Goal: Task Accomplishment & Management: Manage account settings

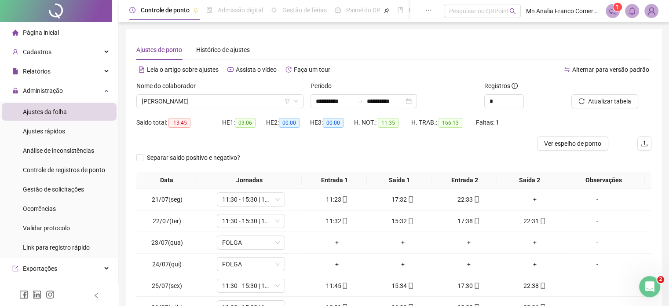
scroll to position [44, 0]
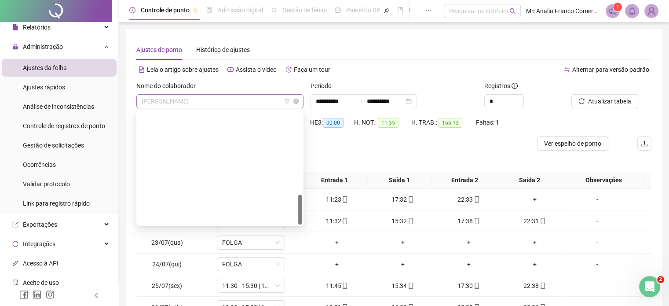
click at [185, 107] on span "[PERSON_NAME]" at bounding box center [220, 101] width 157 height 13
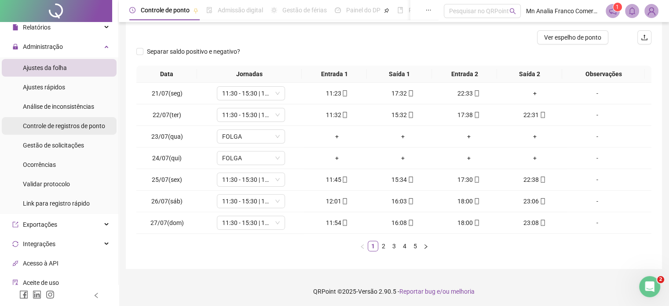
click at [37, 129] on span "Controle de registros de ponto" at bounding box center [64, 125] width 82 height 7
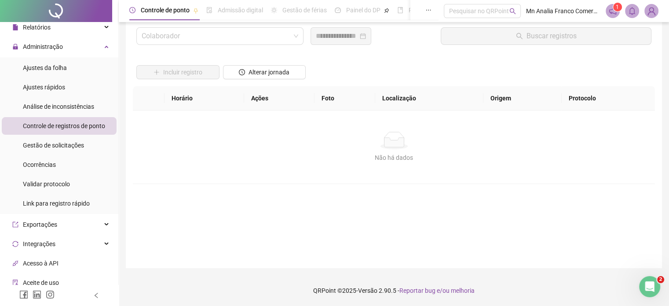
scroll to position [25, 0]
click at [170, 36] on input "search" at bounding box center [216, 36] width 149 height 17
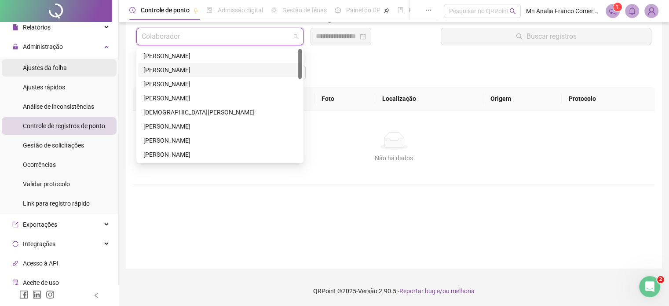
click at [68, 63] on li "Ajustes da folha" at bounding box center [59, 68] width 115 height 18
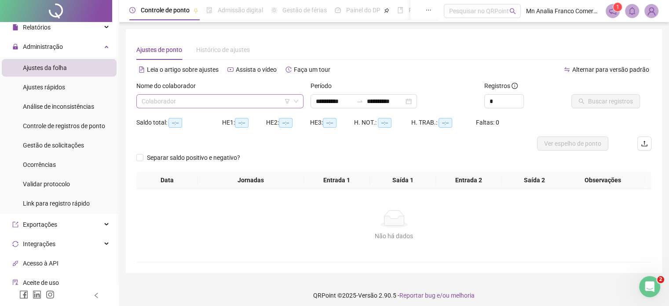
click at [211, 102] on input "search" at bounding box center [216, 101] width 149 height 13
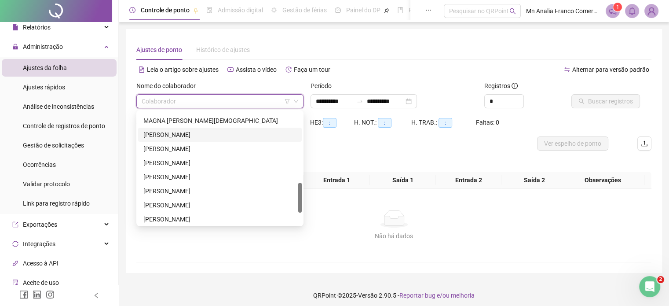
scroll to position [310, 0]
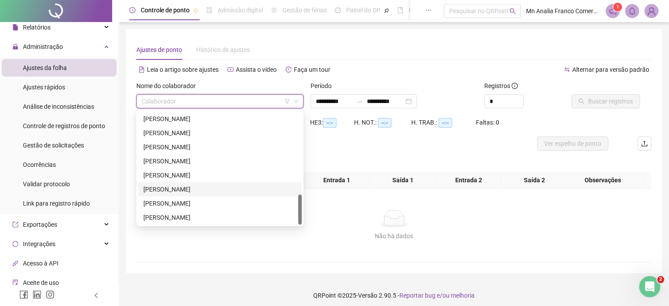
click at [215, 188] on div "[PERSON_NAME]" at bounding box center [219, 189] width 153 height 10
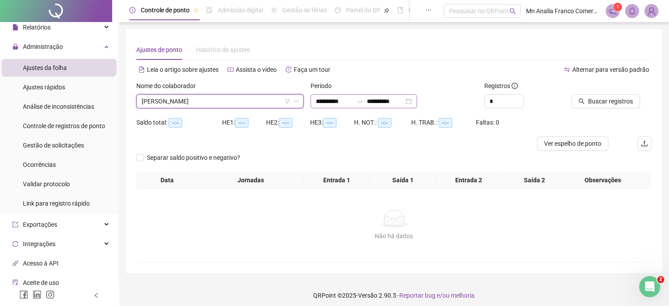
click at [313, 99] on div "**********" at bounding box center [364, 101] width 106 height 14
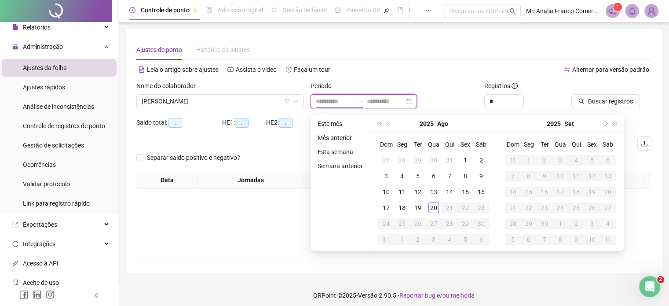
type input "**********"
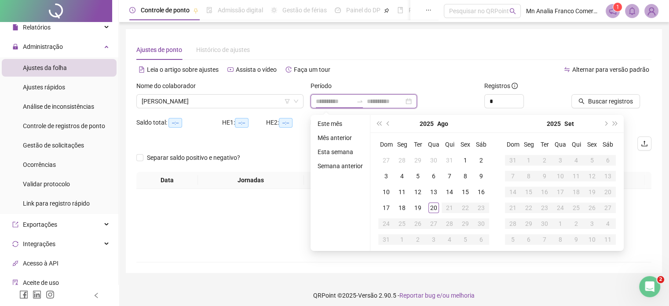
type input "**********"
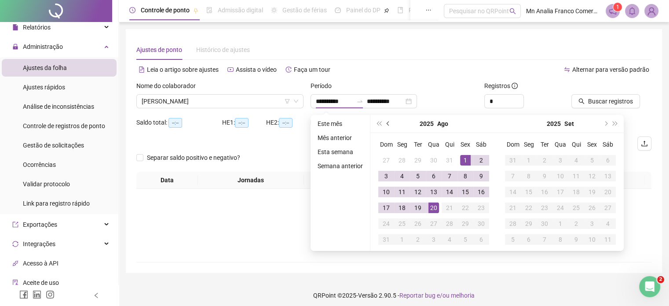
click at [391, 126] on button "prev-year" at bounding box center [389, 124] width 10 height 18
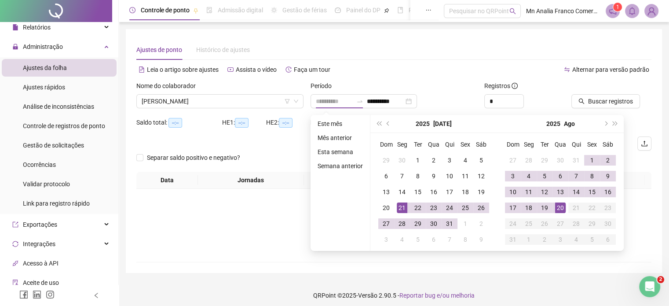
type input "**********"
click at [406, 213] on td "21" at bounding box center [402, 208] width 16 height 16
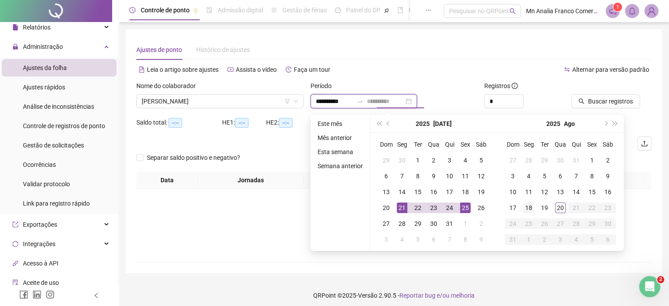
type input "**********"
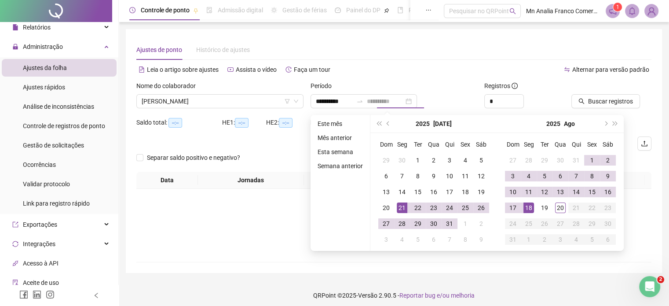
click at [533, 210] on td "18" at bounding box center [529, 208] width 16 height 16
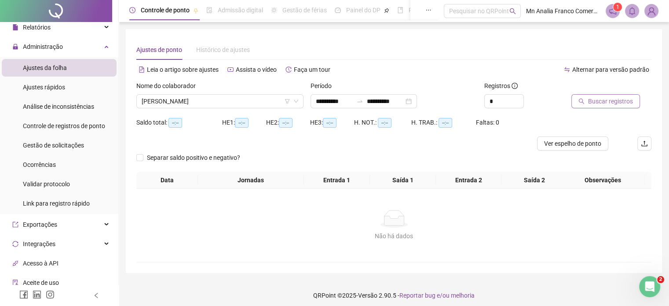
click at [598, 98] on span "Buscar registros" at bounding box center [610, 101] width 45 height 10
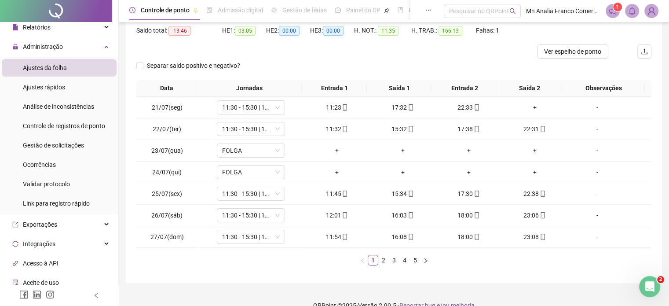
scroll to position [106, 0]
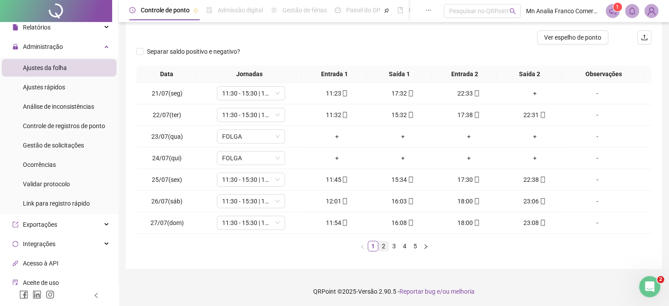
click at [387, 245] on link "2" at bounding box center [384, 246] width 10 height 10
click at [392, 247] on link "3" at bounding box center [394, 246] width 10 height 10
click at [405, 244] on link "4" at bounding box center [405, 246] width 10 height 10
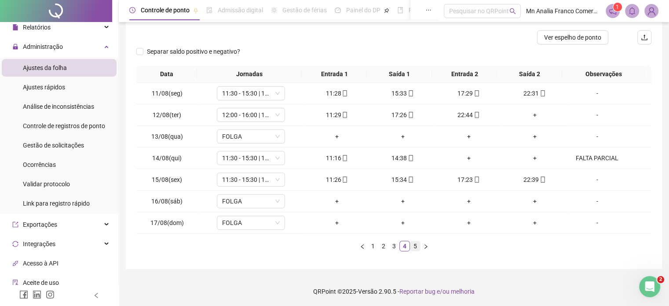
click at [417, 242] on link "5" at bounding box center [416, 246] width 10 height 10
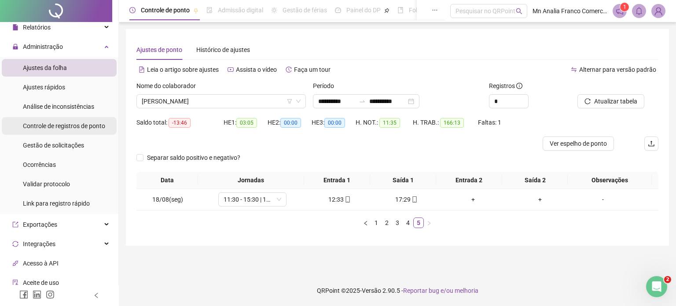
click at [57, 126] on span "Controle de registros de ponto" at bounding box center [64, 125] width 82 height 7
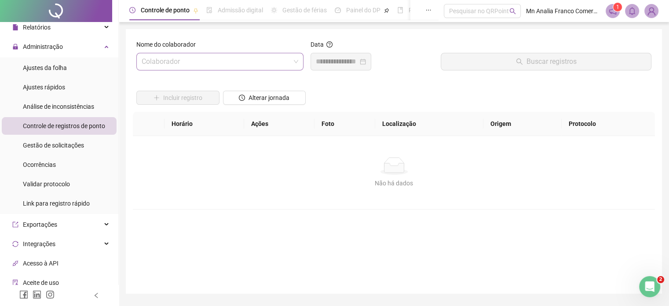
click at [188, 62] on input "search" at bounding box center [216, 61] width 149 height 17
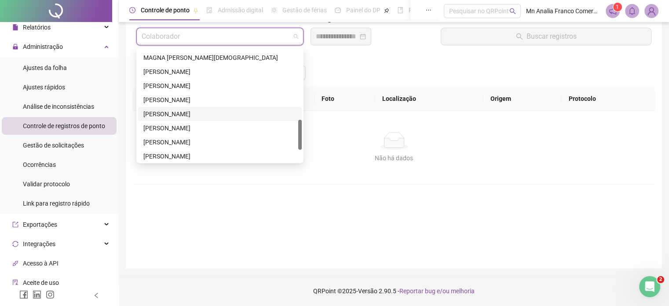
scroll to position [310, 0]
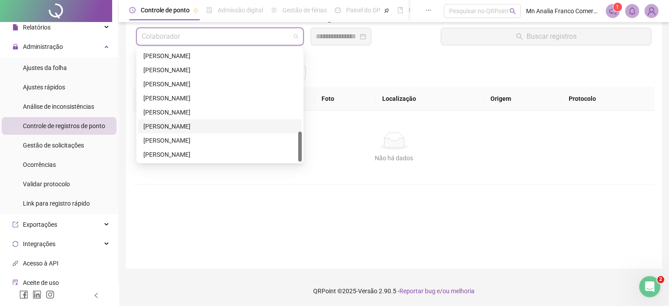
click at [179, 125] on div "[PERSON_NAME]" at bounding box center [219, 126] width 153 height 10
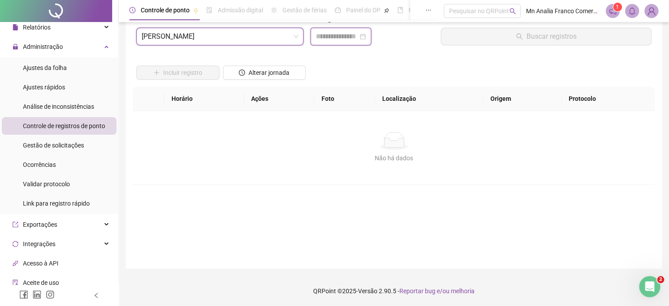
click at [342, 37] on input at bounding box center [337, 36] width 42 height 11
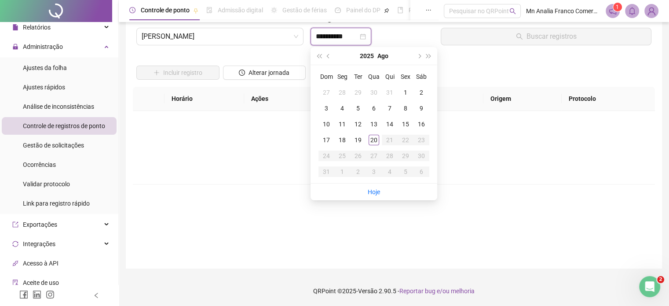
type input "**********"
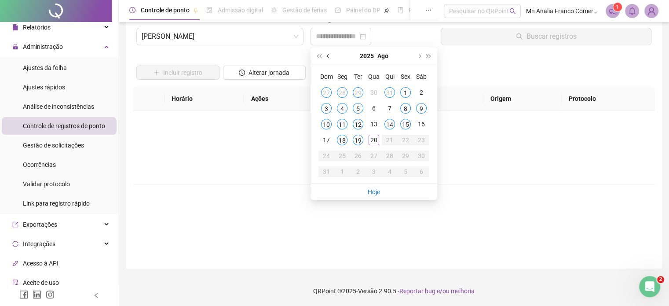
click at [328, 55] on span "prev-year" at bounding box center [329, 56] width 4 height 4
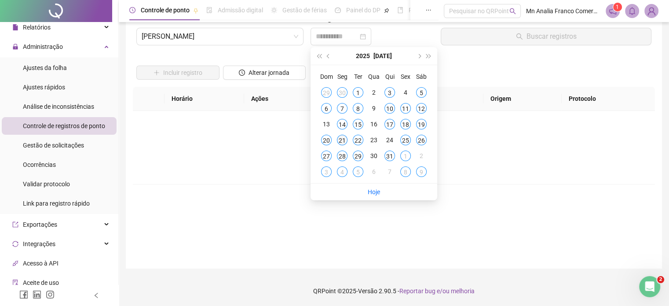
type input "**********"
click at [345, 141] on div "21" at bounding box center [342, 140] width 11 height 11
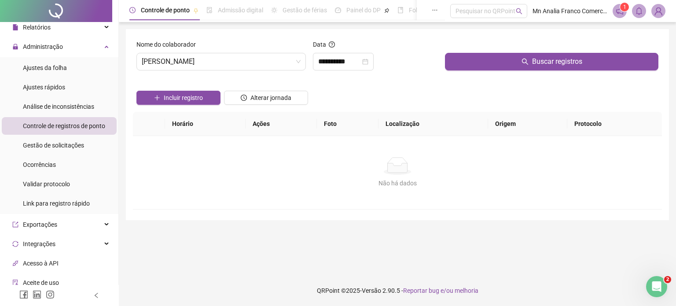
click at [474, 51] on div at bounding box center [551, 46] width 213 height 13
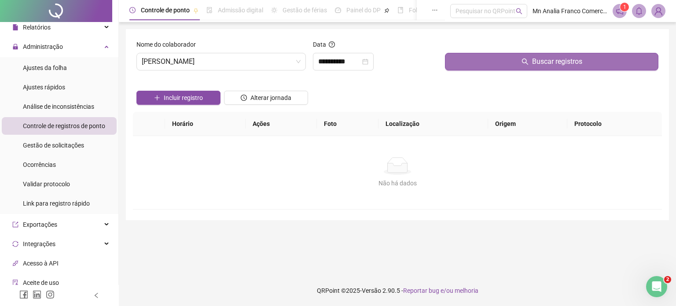
click at [475, 58] on button "Buscar registros" at bounding box center [551, 62] width 213 height 18
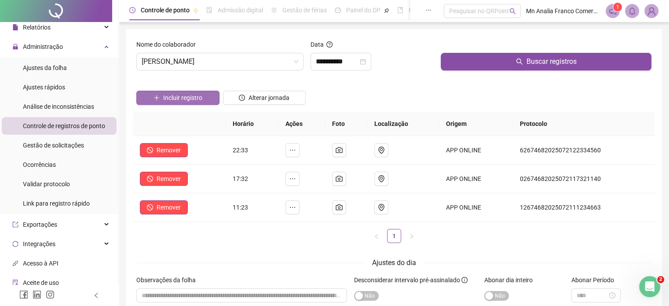
click at [206, 97] on button "Incluir registro" at bounding box center [177, 98] width 83 height 14
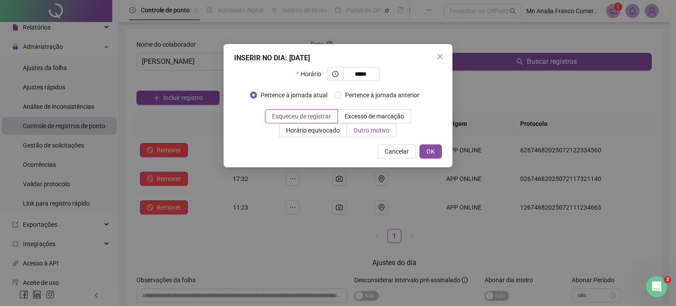
type input "*****"
drag, startPoint x: 384, startPoint y: 131, endPoint x: 380, endPoint y: 136, distance: 6.0
click at [383, 132] on span "Outro motivo" at bounding box center [371, 130] width 36 height 7
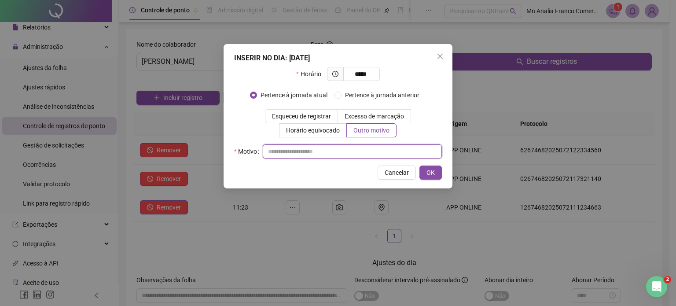
click at [370, 152] on input "text" at bounding box center [352, 151] width 179 height 14
type input "*"
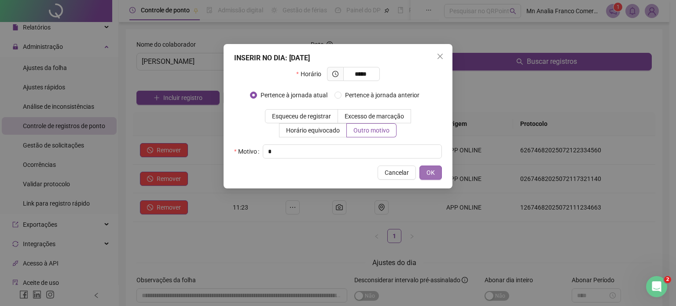
click at [427, 169] on span "OK" at bounding box center [430, 173] width 8 height 10
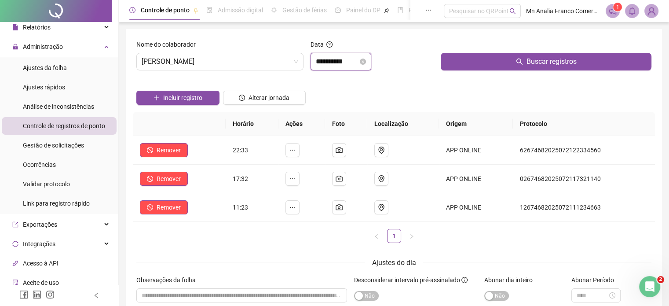
click at [326, 66] on input "**********" at bounding box center [337, 61] width 42 height 11
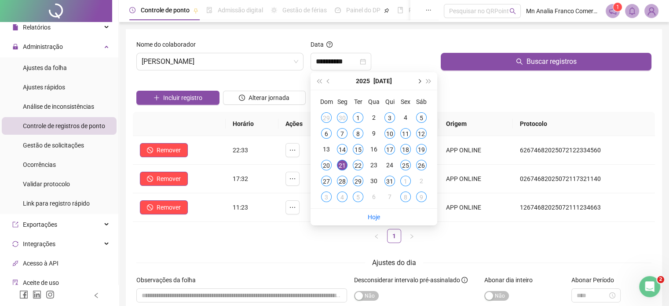
click at [420, 81] on span "next-year" at bounding box center [419, 81] width 4 height 4
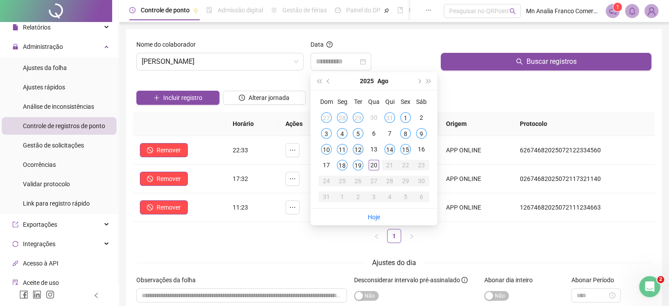
type input "**********"
click at [354, 147] on div "12" at bounding box center [358, 149] width 11 height 11
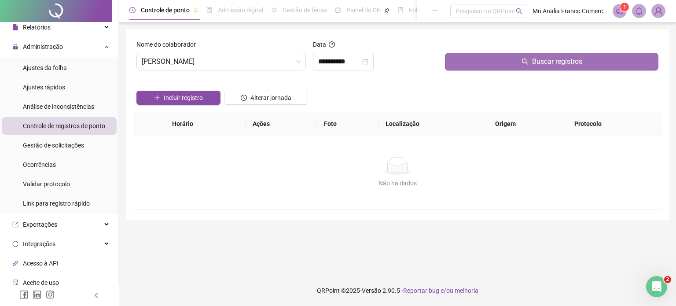
click at [471, 58] on button "Buscar registros" at bounding box center [551, 62] width 213 height 18
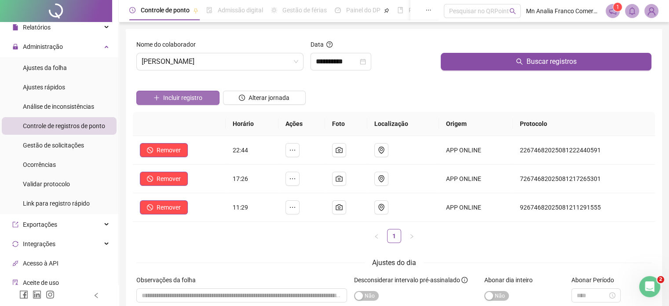
click at [206, 97] on button "Incluir registro" at bounding box center [177, 98] width 83 height 14
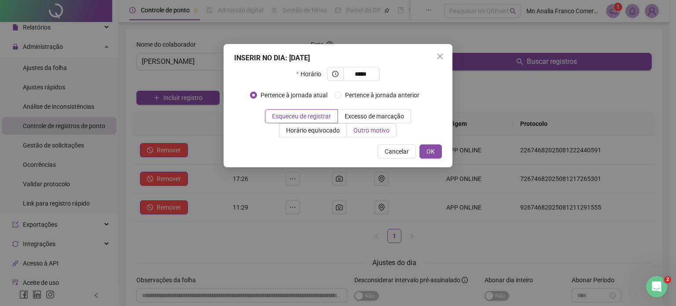
type input "*****"
click at [360, 130] on span "Outro motivo" at bounding box center [371, 130] width 36 height 7
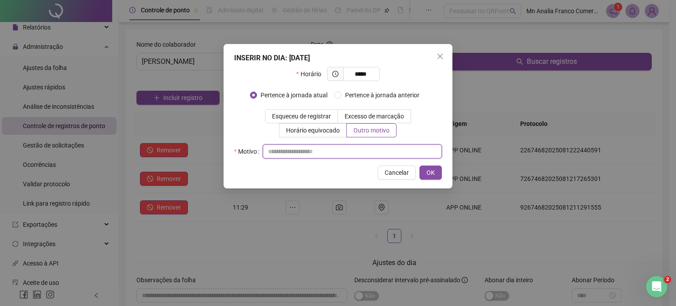
click at [320, 151] on input "text" at bounding box center [352, 151] width 179 height 14
type input "*"
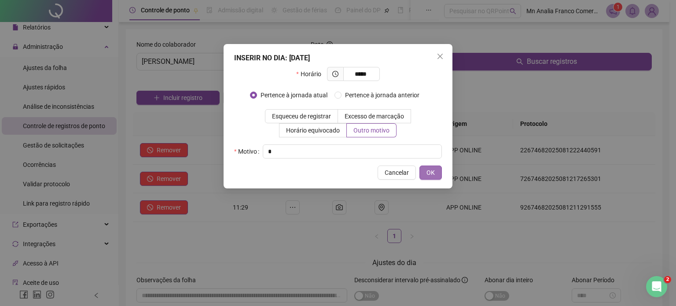
click at [429, 175] on span "OK" at bounding box center [430, 173] width 8 height 10
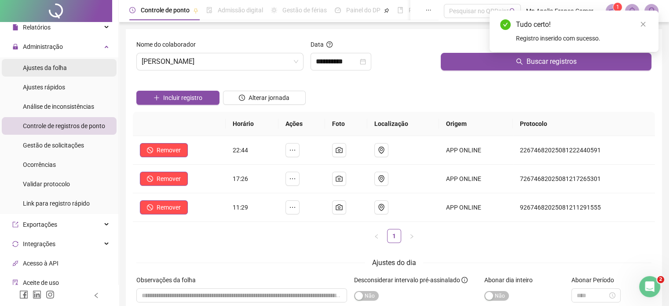
drag, startPoint x: 40, startPoint y: 69, endPoint x: 49, endPoint y: 67, distance: 8.5
click at [40, 69] on span "Ajustes da folha" at bounding box center [45, 67] width 44 height 7
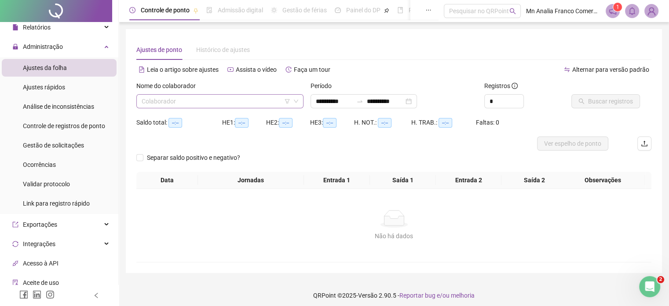
click at [162, 108] on div "Colaborador" at bounding box center [219, 101] width 167 height 14
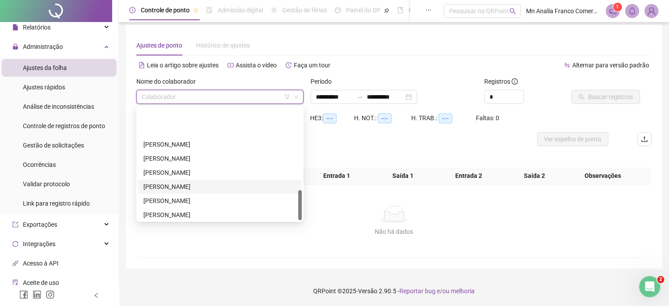
scroll to position [310, 0]
click at [217, 188] on div "[PERSON_NAME]" at bounding box center [219, 185] width 153 height 10
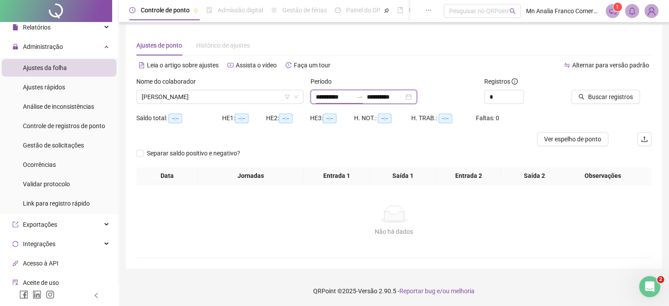
click at [320, 101] on input "**********" at bounding box center [334, 97] width 37 height 10
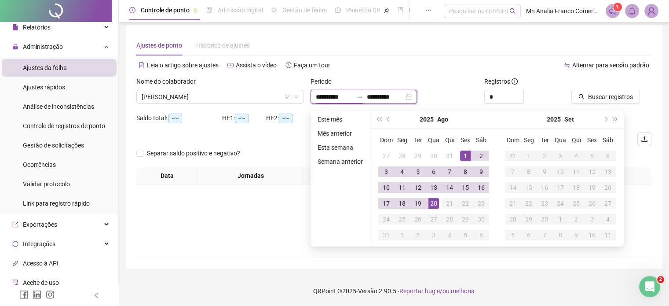
type input "**********"
click at [389, 116] on button "prev-year" at bounding box center [389, 119] width 10 height 18
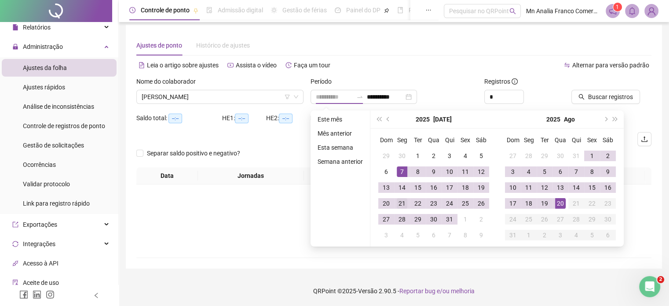
type input "**********"
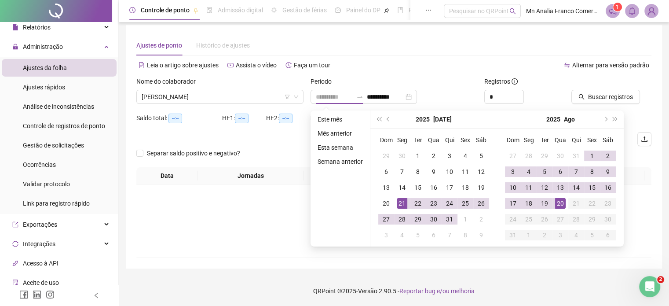
click at [402, 202] on div "21" at bounding box center [402, 203] width 11 height 11
type input "**********"
click at [532, 202] on div "18" at bounding box center [529, 203] width 11 height 11
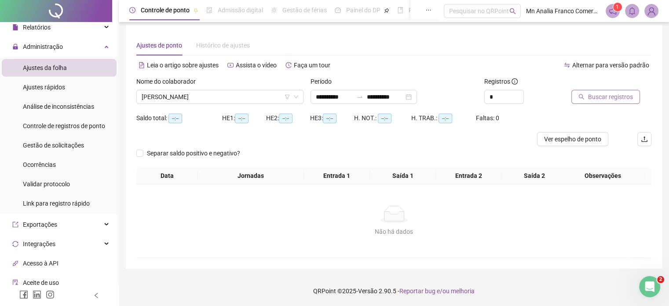
click at [596, 103] on button "Buscar registros" at bounding box center [606, 97] width 69 height 14
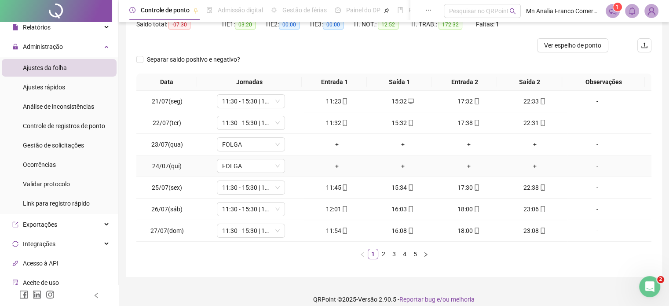
scroll to position [106, 0]
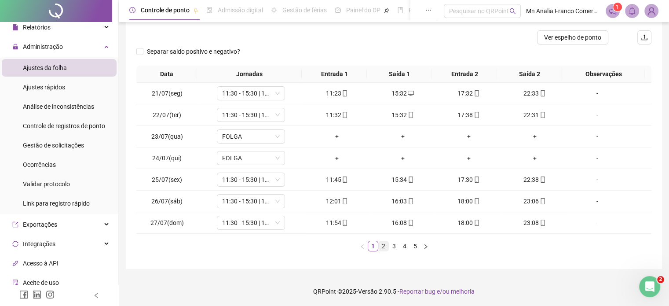
click at [385, 246] on link "2" at bounding box center [384, 246] width 10 height 10
click at [396, 246] on link "3" at bounding box center [394, 246] width 10 height 10
click at [407, 246] on link "4" at bounding box center [405, 246] width 10 height 10
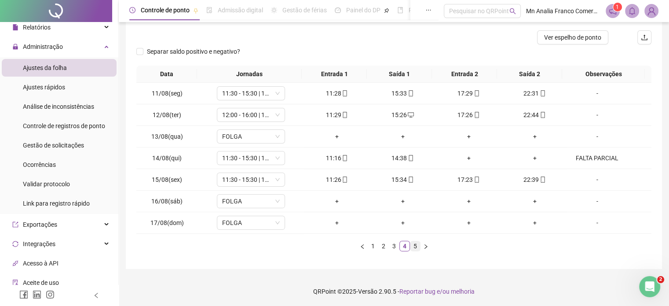
click at [417, 245] on link "5" at bounding box center [416, 246] width 10 height 10
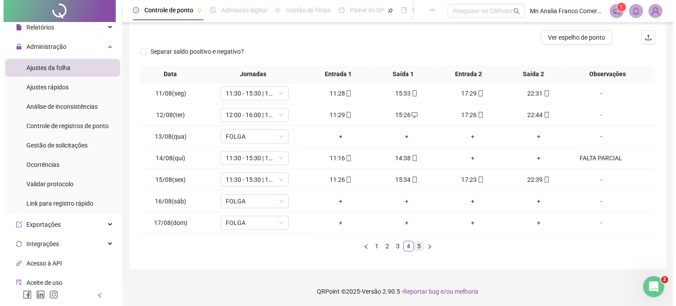
scroll to position [0, 0]
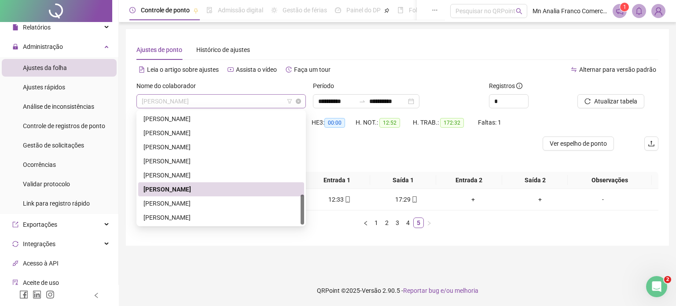
drag, startPoint x: 220, startPoint y: 96, endPoint x: 215, endPoint y: 105, distance: 10.3
click at [220, 97] on span "[PERSON_NAME]" at bounding box center [221, 101] width 159 height 13
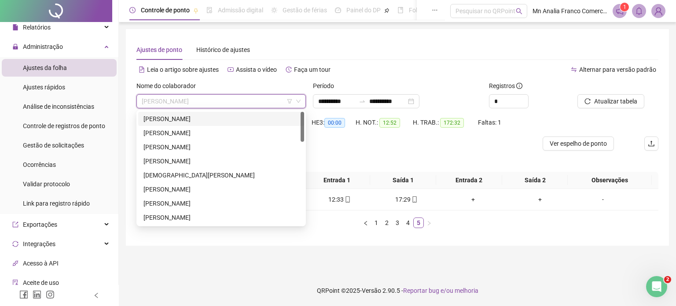
click at [214, 120] on div "[PERSON_NAME]" at bounding box center [220, 119] width 155 height 10
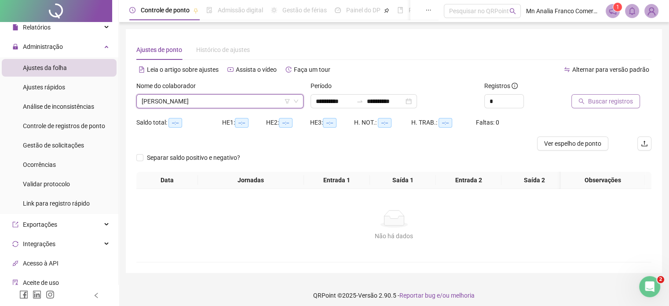
click at [587, 100] on button "Buscar registros" at bounding box center [606, 101] width 69 height 14
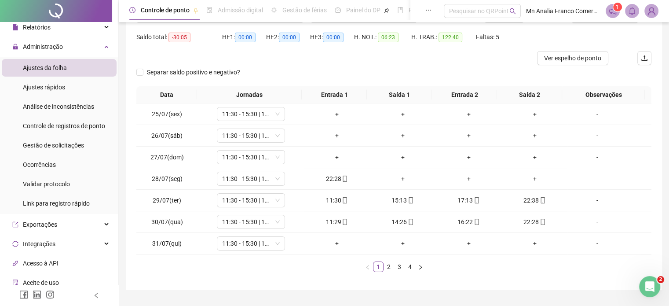
scroll to position [106, 0]
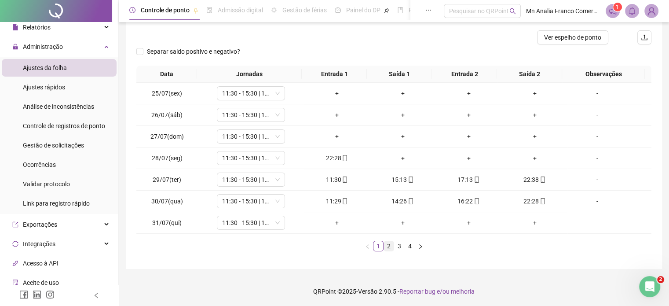
click at [393, 248] on ul "1 2 3 4" at bounding box center [393, 246] width 515 height 11
click at [390, 248] on link "2" at bounding box center [389, 246] width 10 height 10
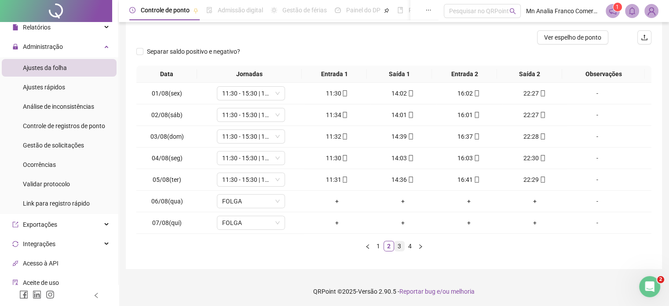
click at [398, 246] on link "3" at bounding box center [400, 246] width 10 height 10
click at [407, 244] on link "4" at bounding box center [410, 246] width 10 height 10
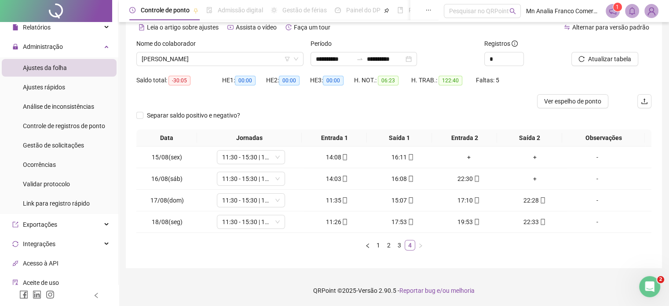
scroll to position [42, 0]
click at [376, 246] on link "1" at bounding box center [379, 246] width 10 height 10
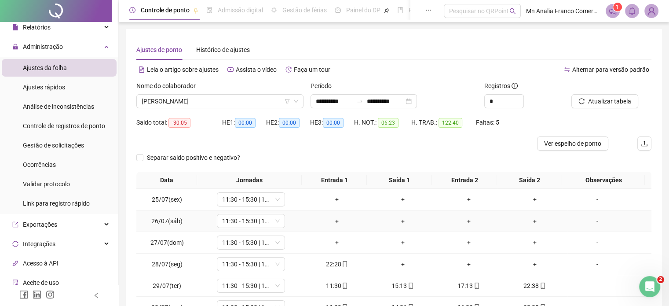
scroll to position [106, 0]
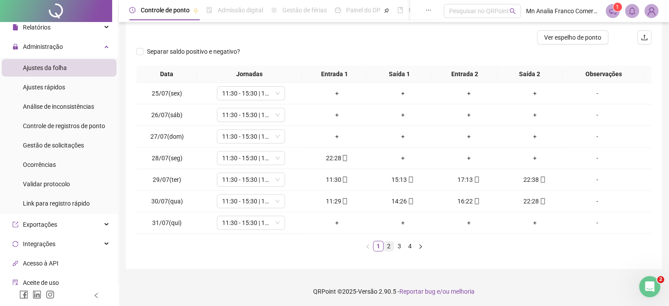
click at [387, 246] on link "2" at bounding box center [389, 246] width 10 height 10
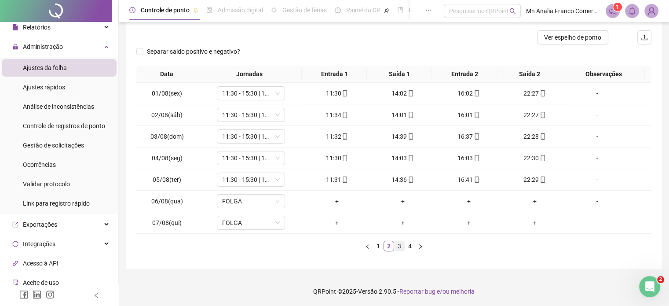
click at [398, 246] on link "3" at bounding box center [400, 246] width 10 height 10
click at [411, 245] on link "4" at bounding box center [410, 246] width 10 height 10
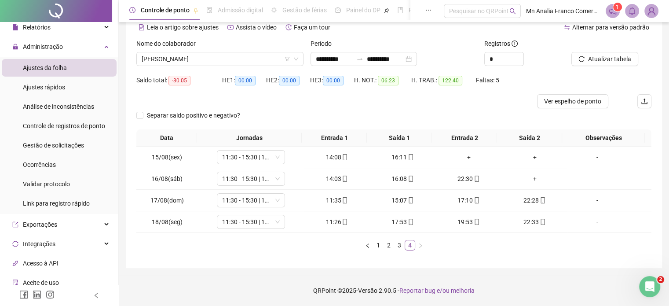
scroll to position [42, 0]
click at [401, 248] on link "3" at bounding box center [400, 246] width 10 height 10
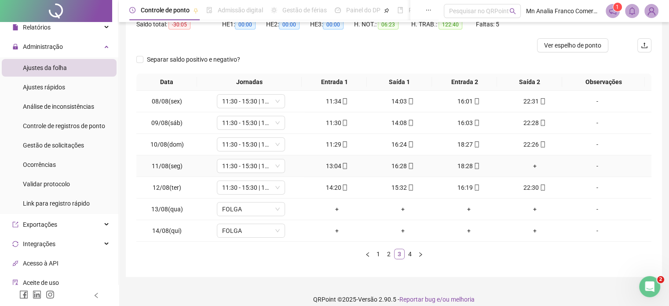
scroll to position [106, 0]
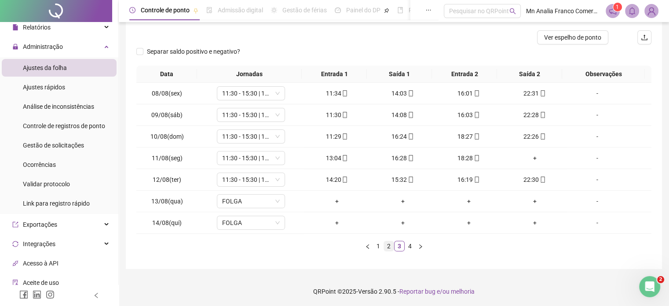
click at [391, 246] on link "2" at bounding box center [389, 246] width 10 height 10
click at [379, 249] on link "1" at bounding box center [379, 246] width 10 height 10
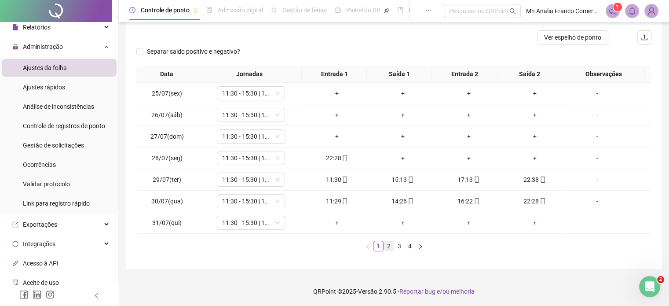
click at [390, 246] on link "2" at bounding box center [389, 246] width 10 height 10
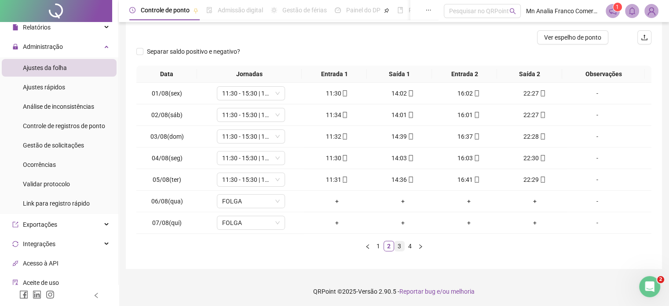
click at [401, 245] on link "3" at bounding box center [400, 246] width 10 height 10
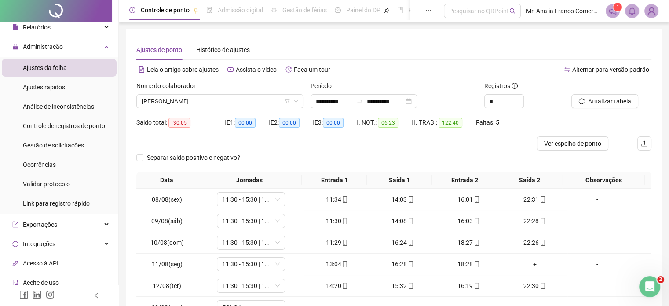
scroll to position [44, 0]
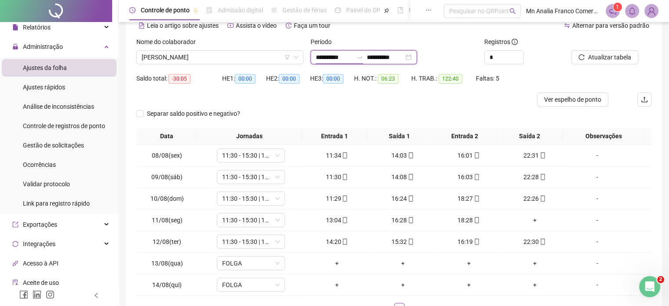
click at [317, 57] on input "**********" at bounding box center [334, 57] width 37 height 10
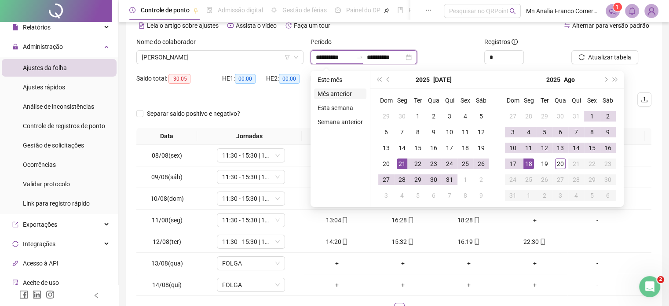
type input "**********"
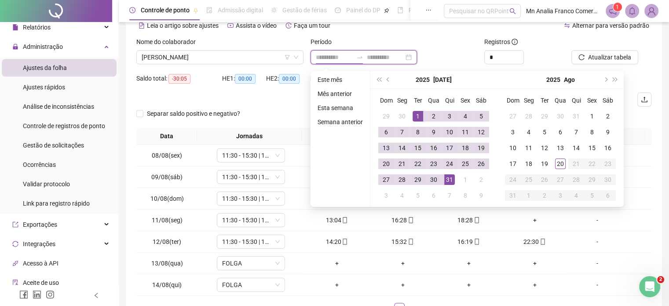
type input "**********"
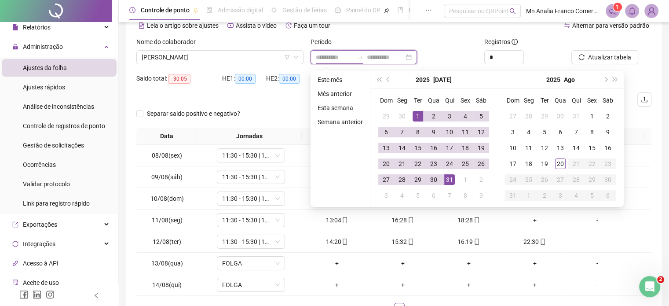
type input "**********"
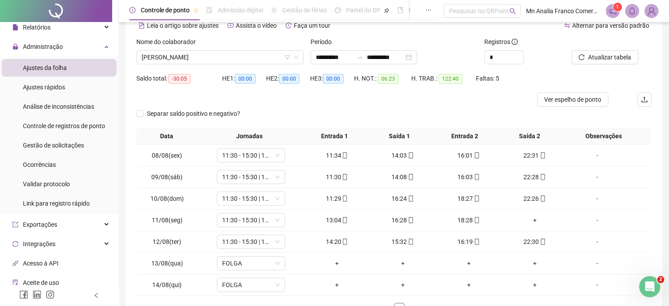
click at [288, 108] on div "Separar saldo positivo e negativo?" at bounding box center [393, 116] width 515 height 21
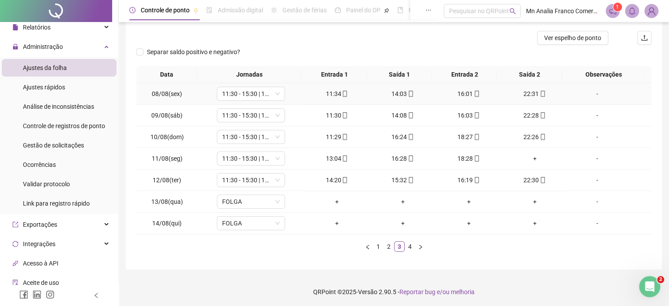
scroll to position [106, 0]
click at [530, 158] on div "+" at bounding box center [535, 158] width 59 height 10
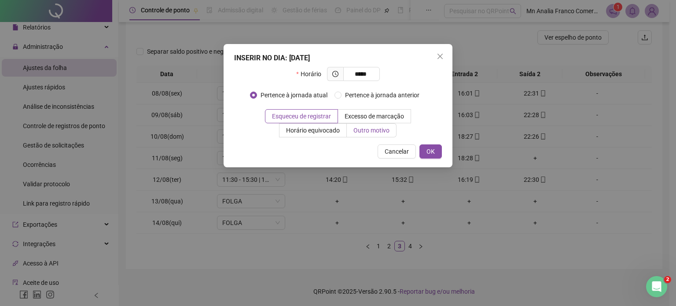
type input "*****"
click at [376, 129] on span "Outro motivo" at bounding box center [371, 130] width 36 height 7
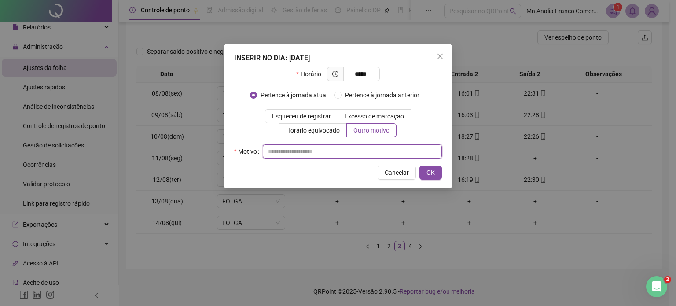
click at [374, 147] on input "text" at bounding box center [352, 151] width 179 height 14
type input "*"
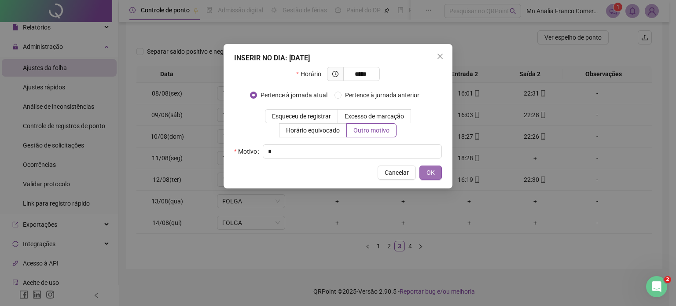
click at [433, 174] on span "OK" at bounding box center [430, 173] width 8 height 10
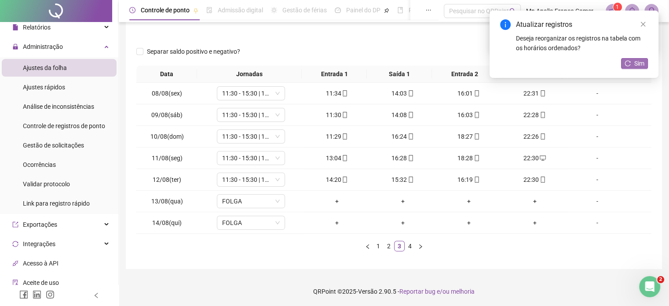
click at [641, 63] on span "Sim" at bounding box center [640, 64] width 10 height 10
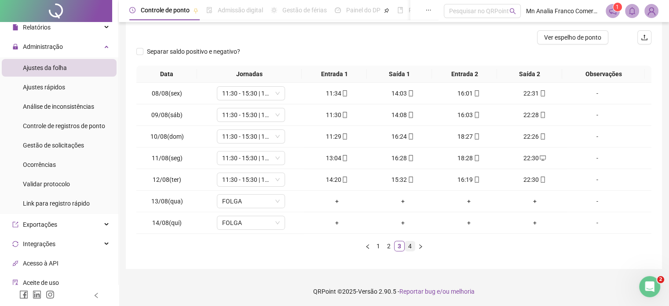
click at [414, 243] on link "4" at bounding box center [410, 246] width 10 height 10
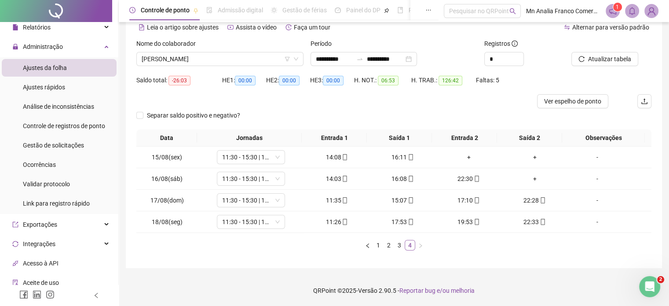
scroll to position [42, 0]
click at [398, 244] on link "3" at bounding box center [400, 246] width 10 height 10
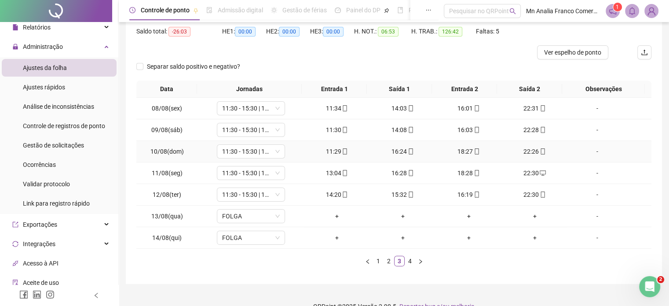
scroll to position [106, 0]
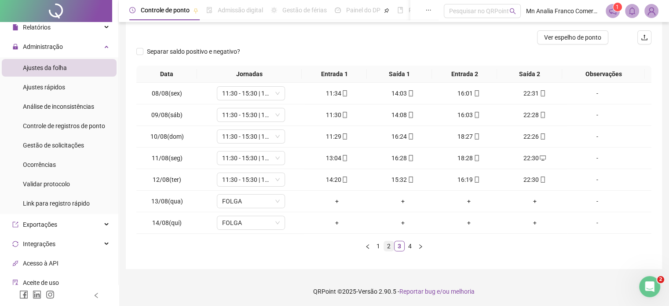
click at [385, 242] on link "2" at bounding box center [389, 246] width 10 height 10
click at [375, 245] on link "1" at bounding box center [379, 246] width 10 height 10
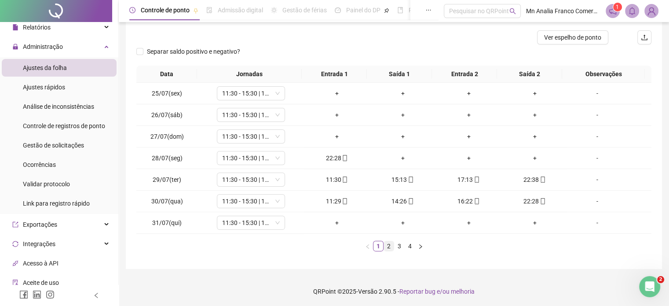
click at [390, 246] on link "2" at bounding box center [389, 246] width 10 height 10
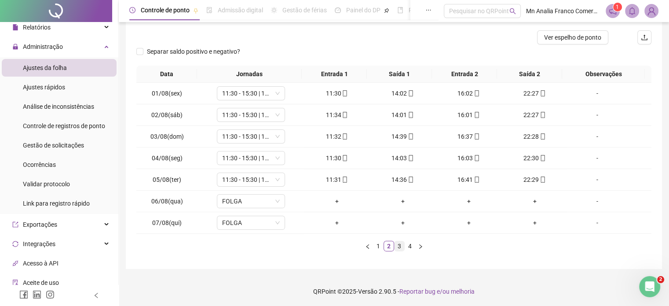
click at [401, 247] on link "3" at bounding box center [400, 246] width 10 height 10
click at [409, 246] on link "4" at bounding box center [410, 246] width 10 height 10
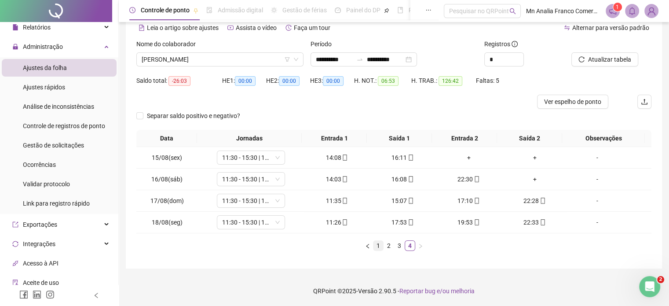
click at [377, 247] on link "1" at bounding box center [379, 246] width 10 height 10
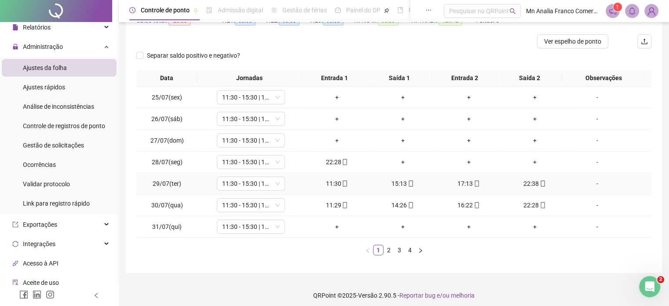
scroll to position [106, 0]
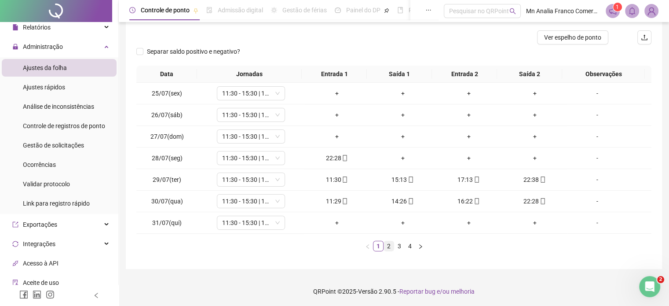
click at [389, 245] on link "2" at bounding box center [389, 246] width 10 height 10
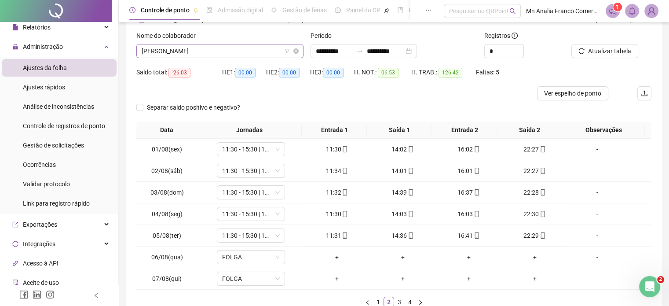
scroll to position [0, 0]
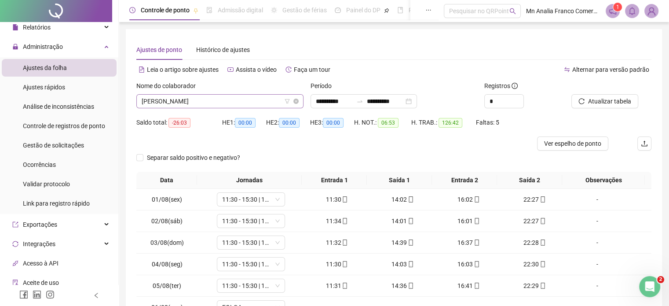
click at [220, 103] on span "[PERSON_NAME]" at bounding box center [220, 101] width 157 height 13
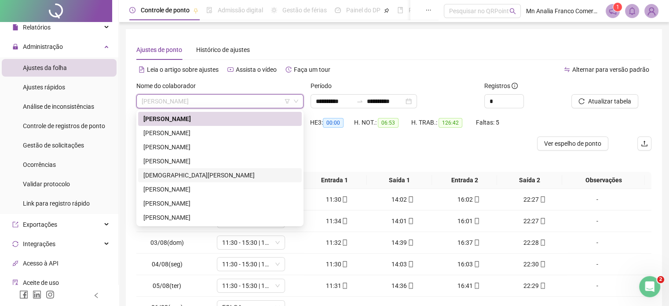
drag, startPoint x: 210, startPoint y: 161, endPoint x: 208, endPoint y: 174, distance: 13.3
click at [208, 174] on div "[PERSON_NAME] [PERSON_NAME]" at bounding box center [220, 182] width 164 height 141
click at [208, 174] on div "[DEMOGRAPHIC_DATA][PERSON_NAME]" at bounding box center [219, 175] width 153 height 10
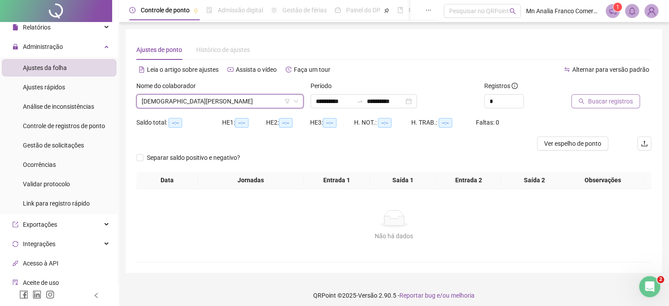
click at [606, 96] on span "Buscar registros" at bounding box center [610, 101] width 45 height 10
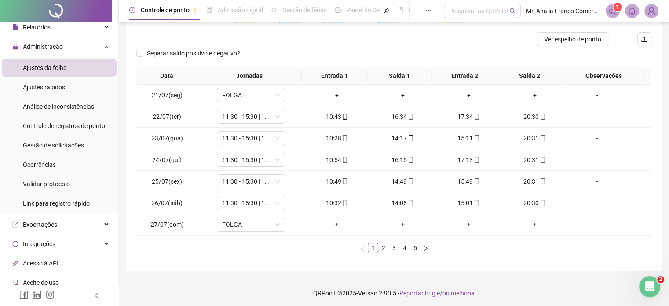
scroll to position [106, 0]
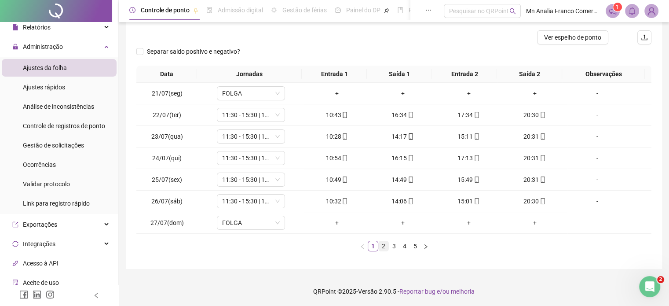
click at [384, 248] on link "2" at bounding box center [384, 246] width 10 height 10
click at [395, 247] on link "3" at bounding box center [394, 246] width 10 height 10
click at [408, 249] on link "4" at bounding box center [405, 246] width 10 height 10
click at [414, 244] on link "5" at bounding box center [416, 246] width 10 height 10
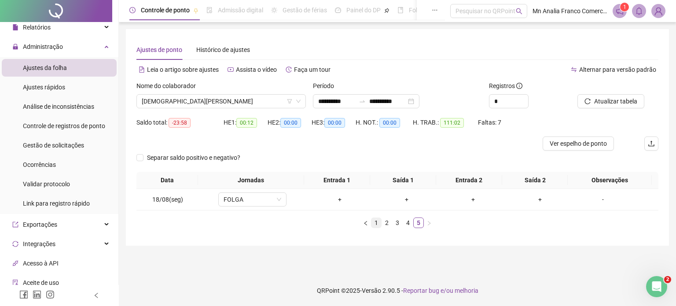
click at [373, 220] on link "1" at bounding box center [376, 223] width 10 height 10
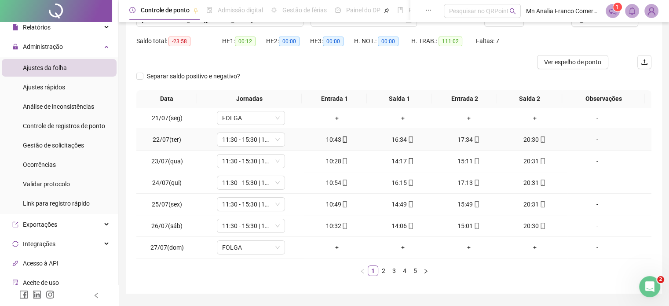
scroll to position [88, 0]
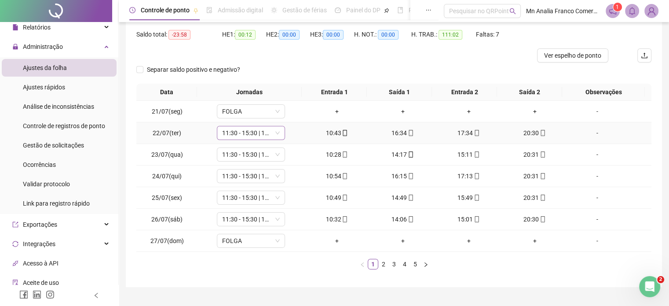
click at [275, 136] on span "11:30 - 15:30 | 17:30 - 22:30" at bounding box center [251, 132] width 58 height 13
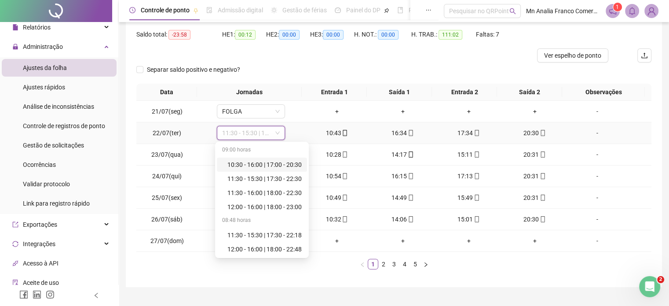
click at [286, 168] on div "10:30 - 16:00 | 17:00 - 20:30" at bounding box center [265, 165] width 74 height 10
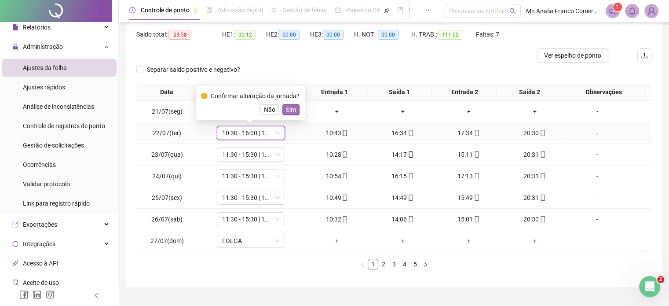
click at [290, 112] on span "Sim" at bounding box center [291, 110] width 10 height 10
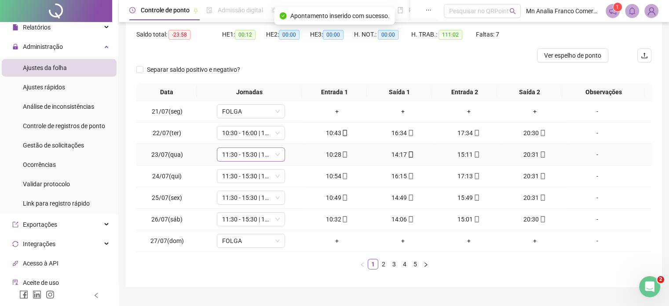
click at [257, 150] on span "11:30 - 15:30 | 17:30 - 22:30" at bounding box center [251, 154] width 58 height 13
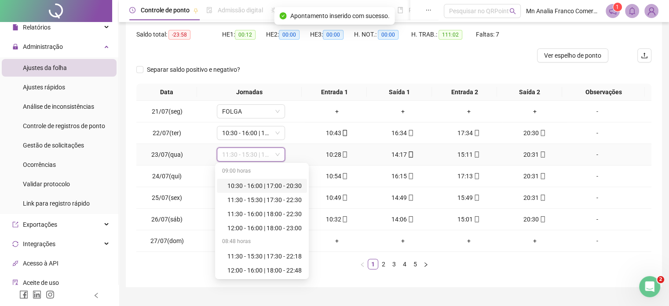
click at [257, 186] on div "10:30 - 16:00 | 17:00 - 20:30" at bounding box center [265, 186] width 74 height 10
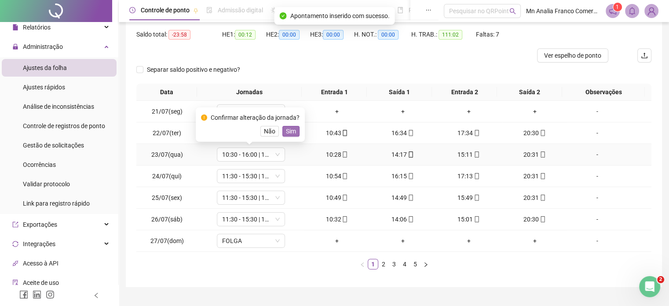
click at [288, 132] on span "Sim" at bounding box center [291, 131] width 10 height 10
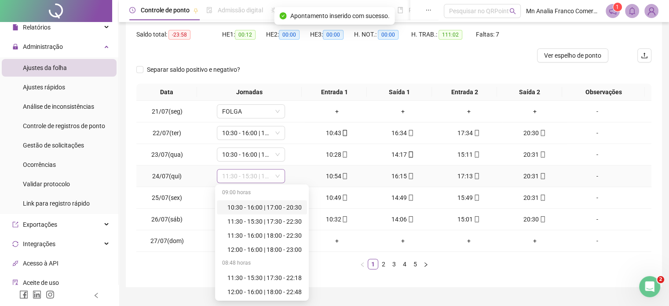
click at [261, 172] on span "11:30 - 15:30 | 17:30 - 22:30" at bounding box center [251, 175] width 58 height 13
click at [260, 208] on div "10:30 - 16:00 | 17:00 - 20:30" at bounding box center [265, 207] width 74 height 10
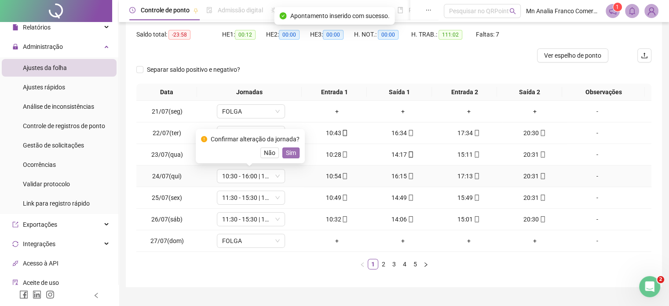
click at [288, 151] on span "Sim" at bounding box center [291, 153] width 10 height 10
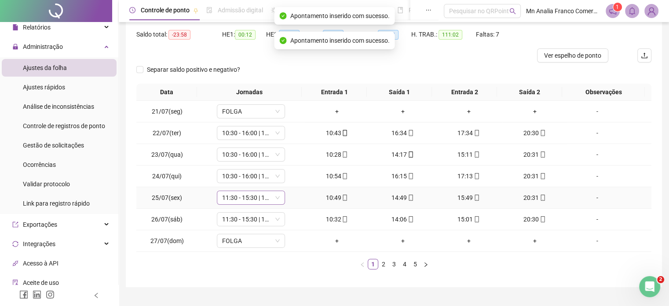
click at [249, 198] on span "11:30 - 15:30 | 17:30 - 22:30" at bounding box center [251, 197] width 58 height 13
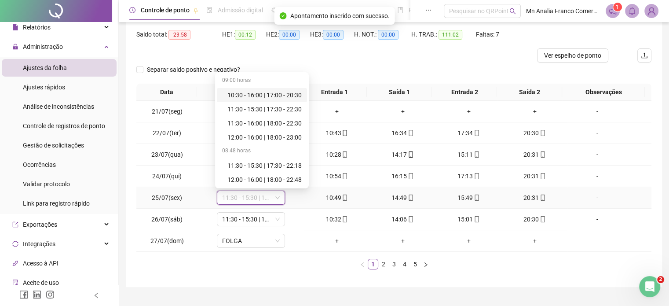
click at [282, 101] on div "10:30 - 16:00 | 17:00 - 20:30" at bounding box center [262, 95] width 90 height 14
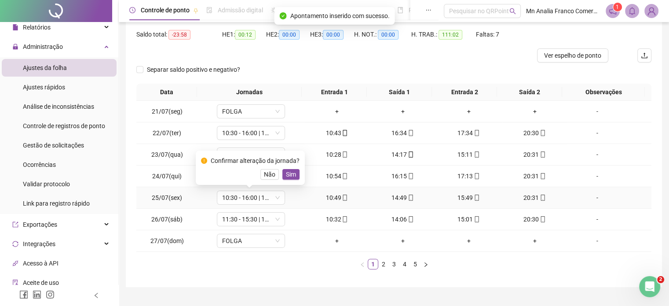
click at [292, 180] on div "Confirmar alteração da jornada? Não Sim" at bounding box center [250, 167] width 109 height 34
click at [290, 173] on span "Sim" at bounding box center [291, 174] width 10 height 10
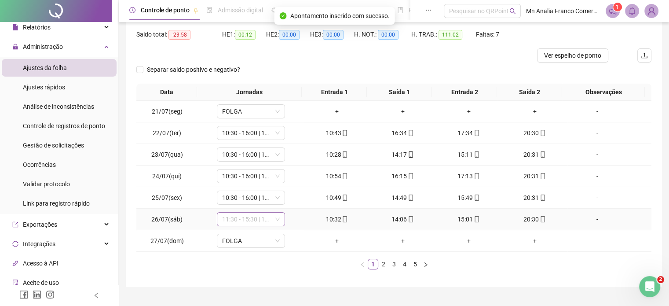
click at [265, 214] on span "11:30 - 15:30 | 17:30 - 22:30" at bounding box center [251, 219] width 58 height 13
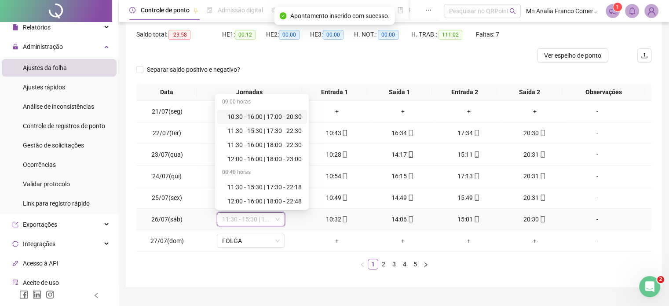
click at [270, 118] on div "10:30 - 16:00 | 17:00 - 20:30" at bounding box center [265, 117] width 74 height 10
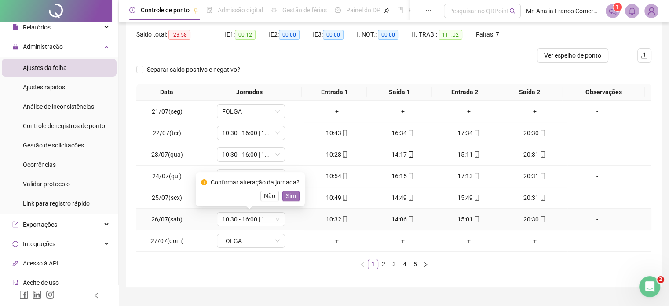
click at [293, 197] on span "Sim" at bounding box center [291, 196] width 10 height 10
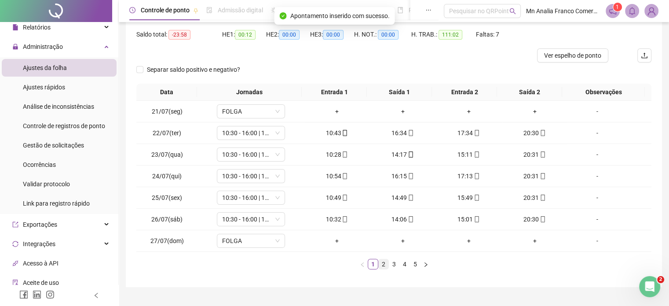
click at [384, 262] on link "2" at bounding box center [384, 264] width 10 height 10
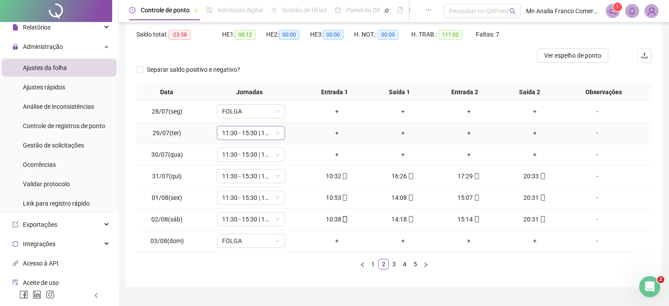
click at [262, 133] on span "11:30 - 15:30 | 17:30 - 22:30" at bounding box center [251, 132] width 58 height 13
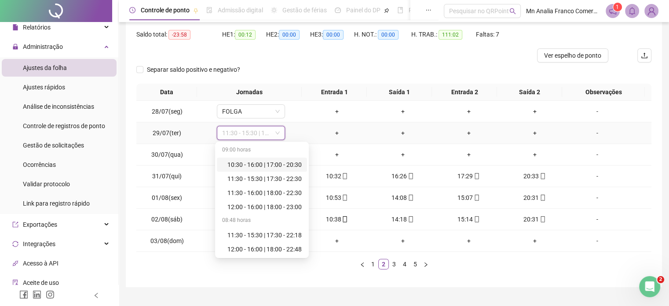
click at [259, 165] on div "10:30 - 16:00 | 17:00 - 20:30" at bounding box center [265, 165] width 74 height 10
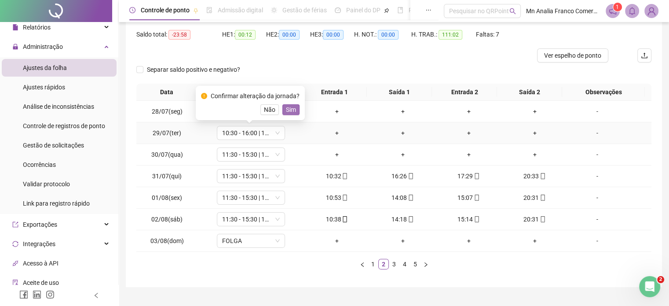
click at [292, 111] on span "Sim" at bounding box center [291, 110] width 10 height 10
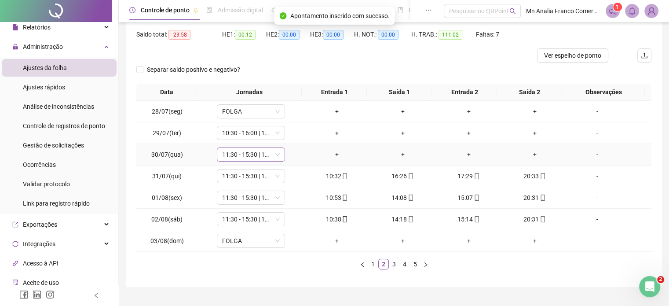
click at [262, 154] on span "11:30 - 15:30 | 17:30 - 22:30" at bounding box center [251, 154] width 58 height 13
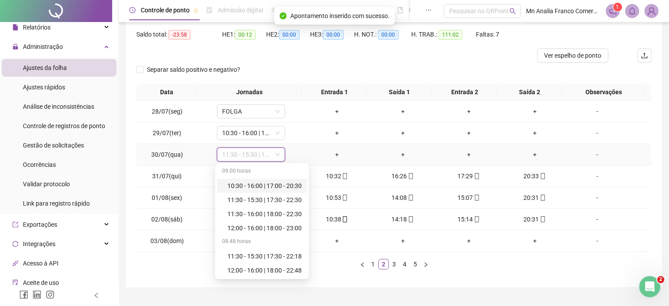
click at [259, 189] on div "10:30 - 16:00 | 17:00 - 20:30" at bounding box center [265, 186] width 74 height 10
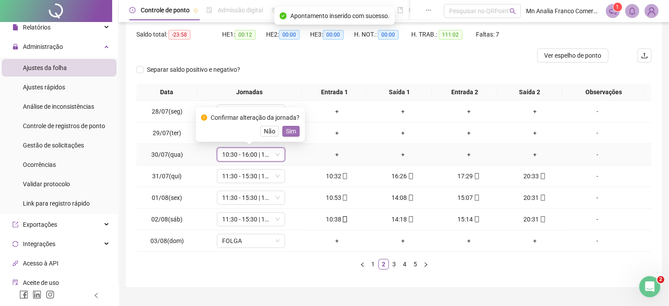
click at [291, 130] on span "Sim" at bounding box center [291, 131] width 10 height 10
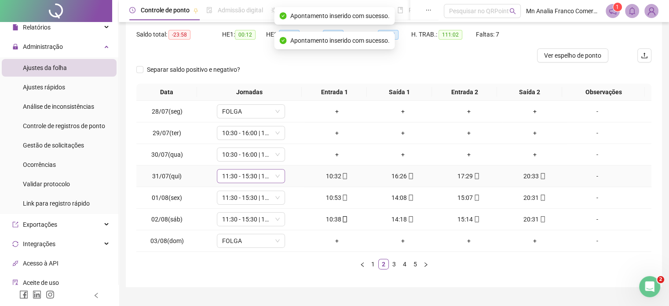
click at [264, 175] on span "11:30 - 15:30 | 17:30 - 22:30" at bounding box center [251, 175] width 58 height 13
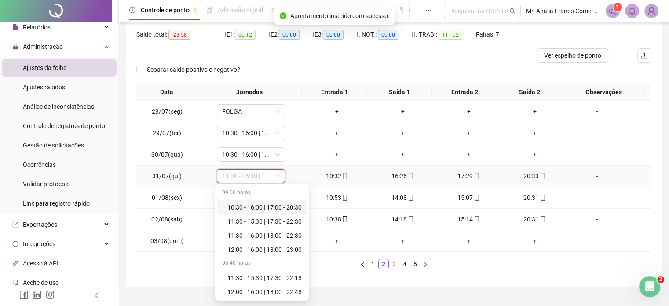
click at [269, 206] on div "10:30 - 16:00 | 17:00 - 20:30" at bounding box center [265, 207] width 74 height 10
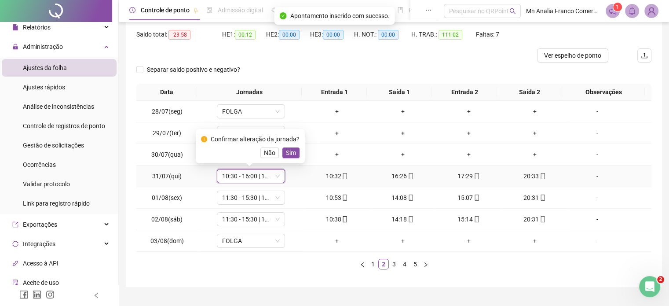
click at [293, 152] on span "Sim" at bounding box center [291, 153] width 10 height 10
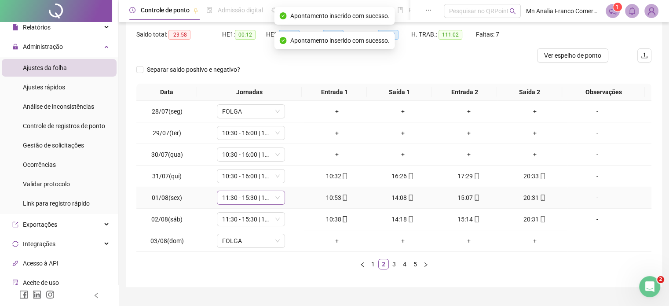
click at [257, 199] on span "11:30 - 15:30 | 17:30 - 22:30" at bounding box center [251, 197] width 58 height 13
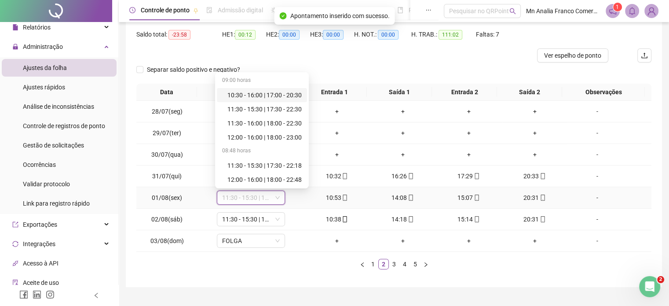
click at [268, 96] on div "10:30 - 16:00 | 17:00 - 20:30" at bounding box center [265, 95] width 74 height 10
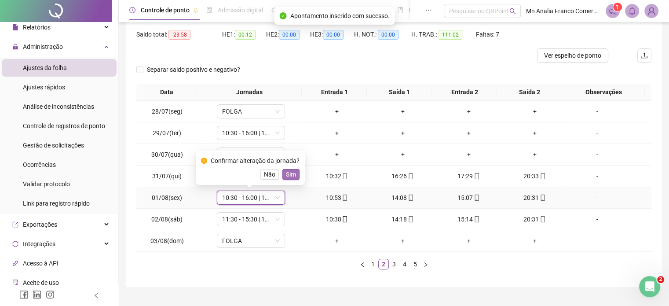
click at [292, 173] on span "Sim" at bounding box center [291, 174] width 10 height 10
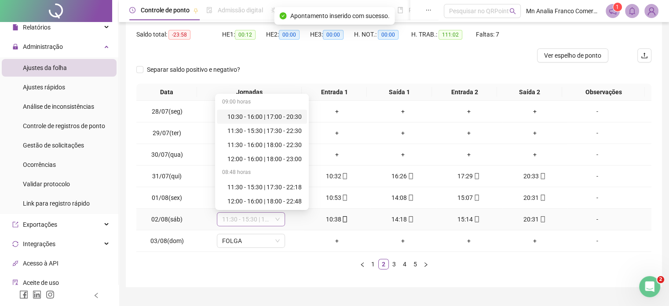
click at [255, 223] on span "11:30 - 15:30 | 17:30 - 22:30" at bounding box center [251, 219] width 58 height 13
click at [261, 118] on div "10:30 - 16:00 | 17:00 - 20:30" at bounding box center [265, 117] width 74 height 10
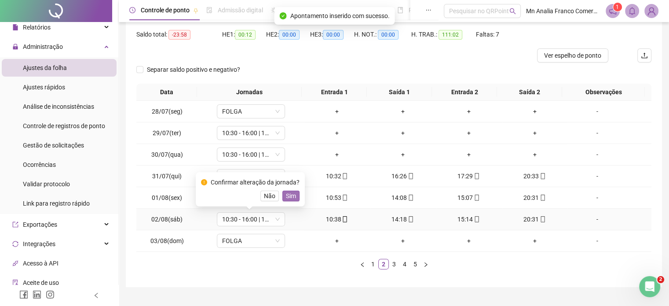
click at [290, 193] on span "Sim" at bounding box center [291, 196] width 10 height 10
click at [391, 264] on link "3" at bounding box center [394, 264] width 10 height 10
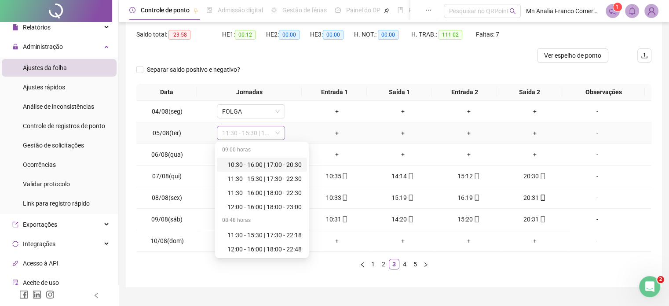
click at [250, 136] on span "11:30 - 15:30 | 17:30 - 22:30" at bounding box center [251, 132] width 58 height 13
click at [257, 163] on div "10:30 - 16:00 | 17:00 - 20:30" at bounding box center [265, 165] width 74 height 10
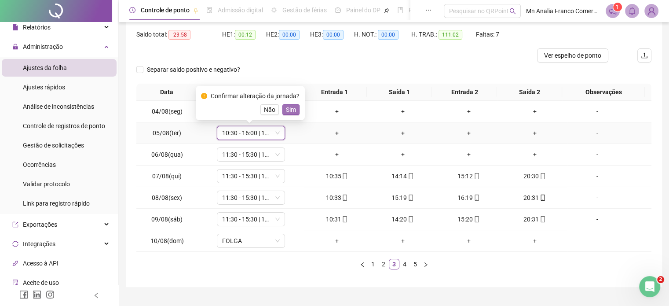
click at [291, 104] on div "Confirmar alteração da jornada? Não Sim" at bounding box center [250, 103] width 99 height 24
click at [291, 106] on span "Sim" at bounding box center [291, 110] width 10 height 10
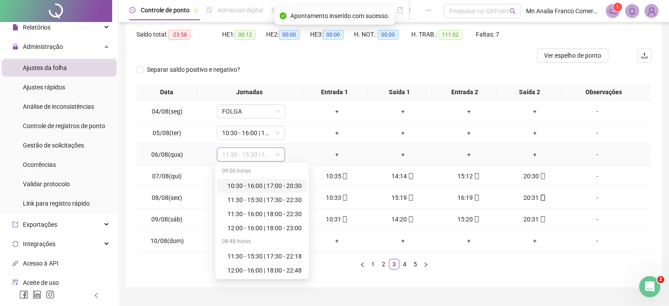
click at [262, 150] on span "11:30 - 15:30 | 17:30 - 22:30" at bounding box center [251, 154] width 58 height 13
click at [272, 183] on div "10:30 - 16:00 | 17:00 - 20:30" at bounding box center [265, 186] width 74 height 10
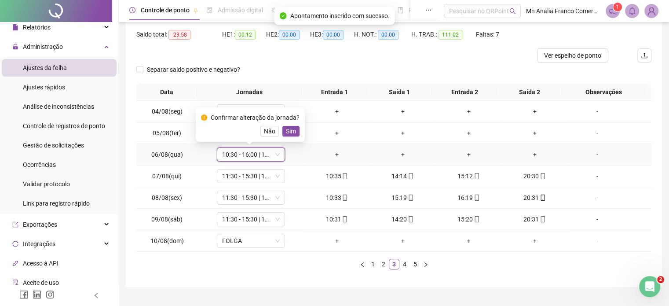
click at [292, 130] on span "Sim" at bounding box center [291, 131] width 10 height 10
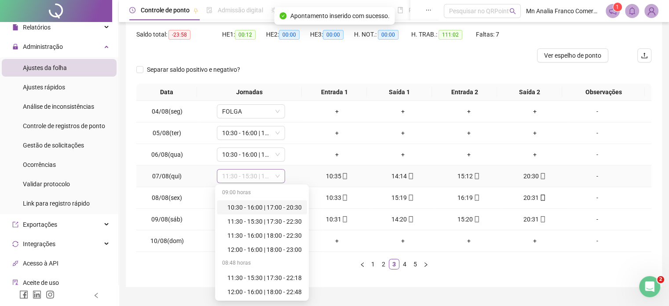
click at [272, 173] on span "11:30 - 15:30 | 17:30 - 22:30" at bounding box center [251, 175] width 58 height 13
click at [276, 207] on div "10:30 - 16:00 | 17:00 - 20:30" at bounding box center [265, 207] width 74 height 10
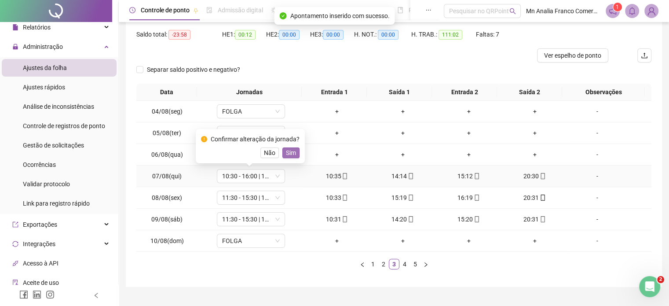
click at [286, 154] on span "Sim" at bounding box center [291, 153] width 10 height 10
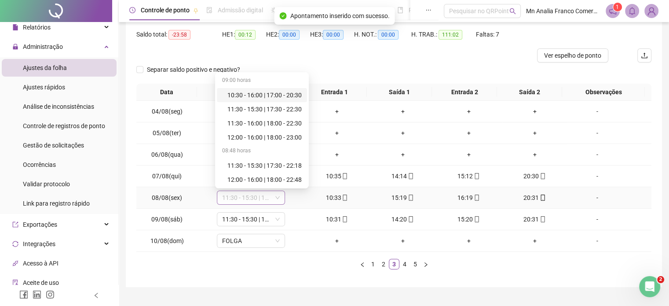
click at [255, 199] on span "11:30 - 15:30 | 17:30 - 22:30" at bounding box center [251, 197] width 58 height 13
click at [253, 97] on div "10:30 - 16:00 | 17:00 - 20:30" at bounding box center [265, 95] width 74 height 10
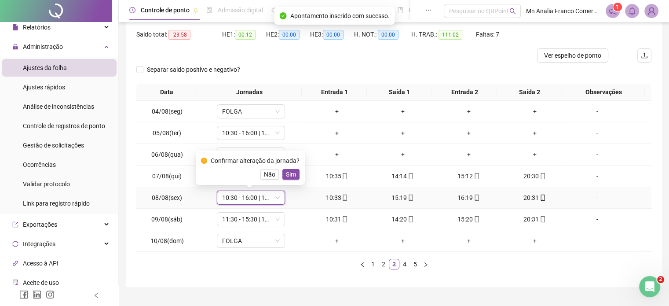
click at [290, 180] on div "Confirmar alteração da jornada? Não Sim" at bounding box center [250, 167] width 109 height 34
click at [287, 176] on span "Sim" at bounding box center [291, 174] width 10 height 10
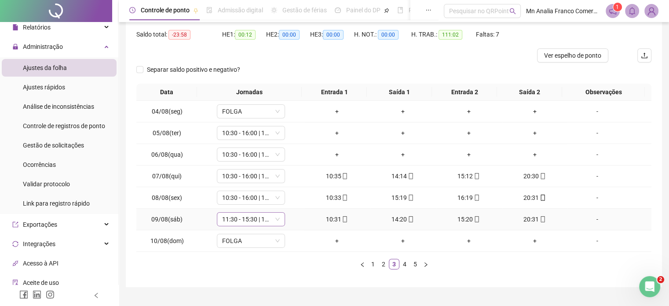
click at [245, 218] on span "11:30 - 15:30 | 17:30 - 22:30" at bounding box center [251, 219] width 58 height 13
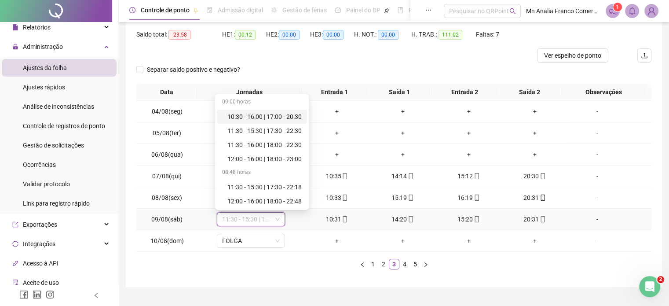
click at [289, 117] on div "10:30 - 16:00 | 17:00 - 20:30" at bounding box center [265, 117] width 74 height 10
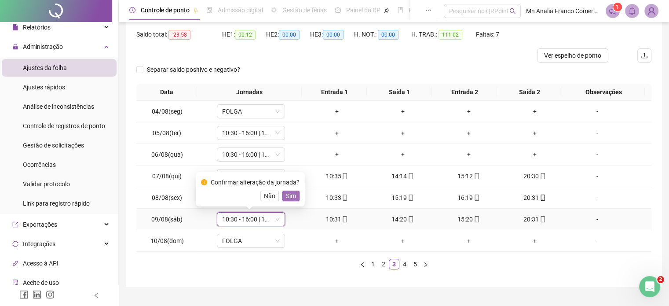
click at [290, 197] on span "Sim" at bounding box center [291, 196] width 10 height 10
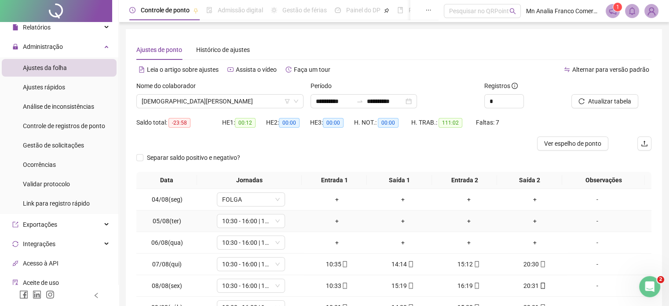
scroll to position [106, 0]
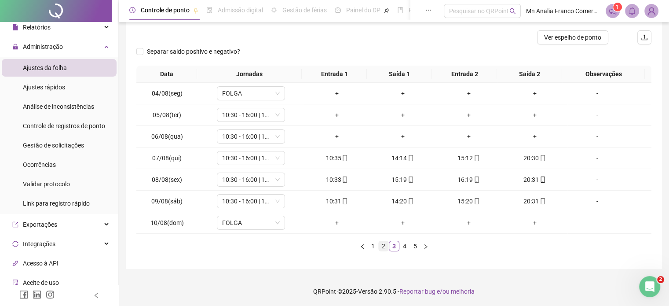
click at [380, 243] on link "2" at bounding box center [384, 246] width 10 height 10
click at [373, 246] on link "1" at bounding box center [373, 246] width 10 height 10
click at [385, 246] on link "2" at bounding box center [384, 246] width 10 height 10
click at [394, 245] on link "3" at bounding box center [394, 246] width 10 height 10
click at [407, 245] on link "4" at bounding box center [405, 246] width 10 height 10
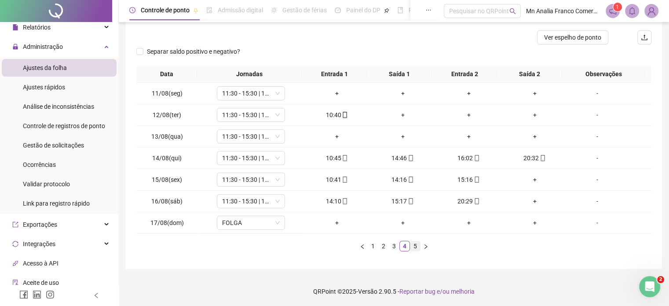
click at [414, 243] on link "5" at bounding box center [416, 246] width 10 height 10
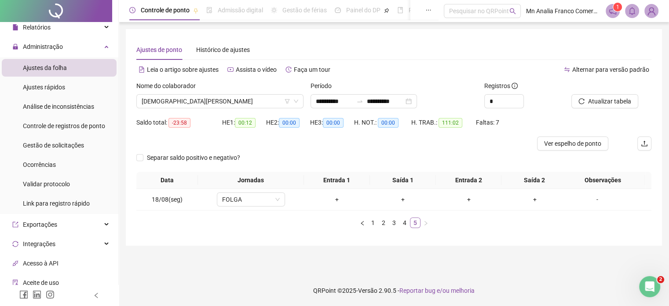
scroll to position [0, 0]
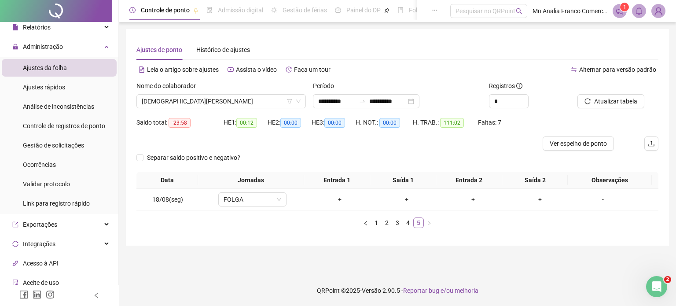
click at [414, 223] on link "5" at bounding box center [419, 223] width 10 height 10
click at [410, 224] on link "4" at bounding box center [408, 223] width 10 height 10
